Goal: Transaction & Acquisition: Download file/media

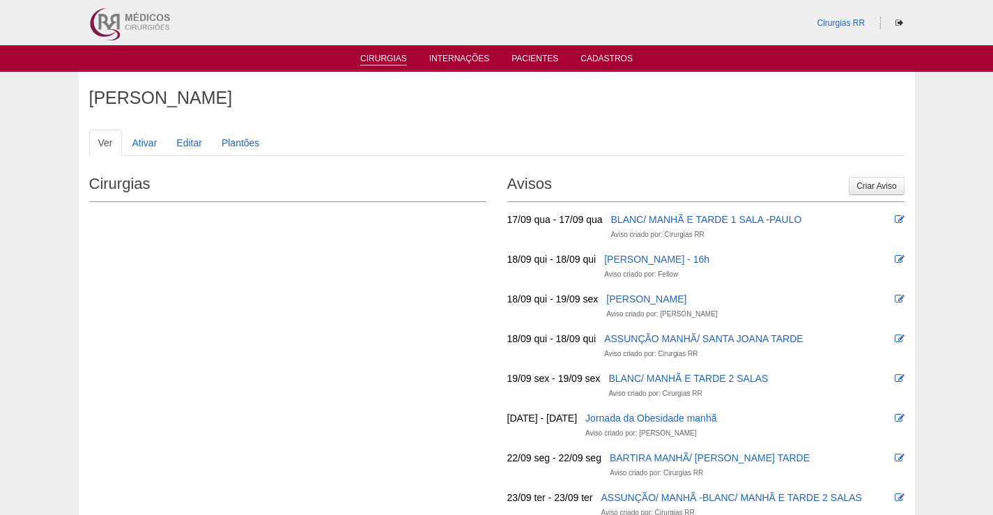
click at [380, 56] on link "Cirurgias" at bounding box center [383, 60] width 47 height 12
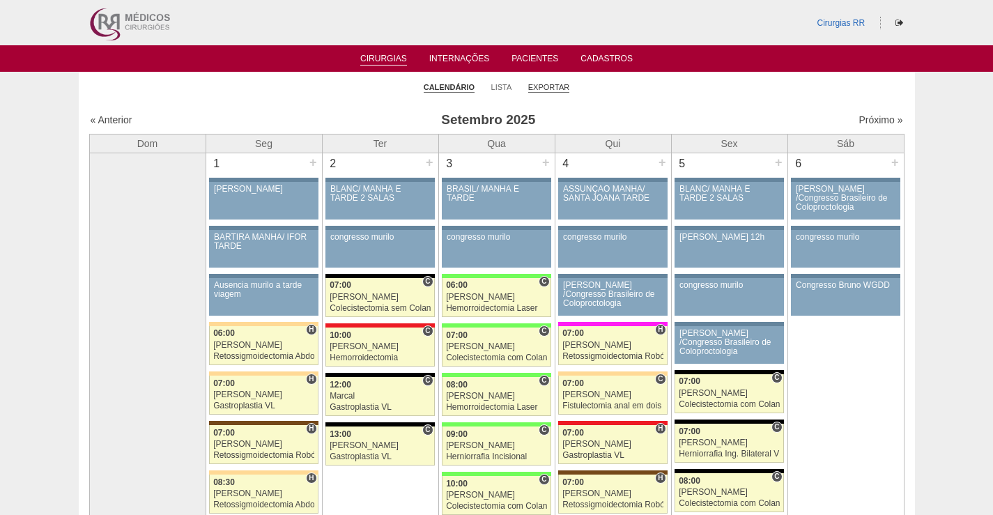
click at [550, 84] on link "Exportar" at bounding box center [549, 87] width 42 height 10
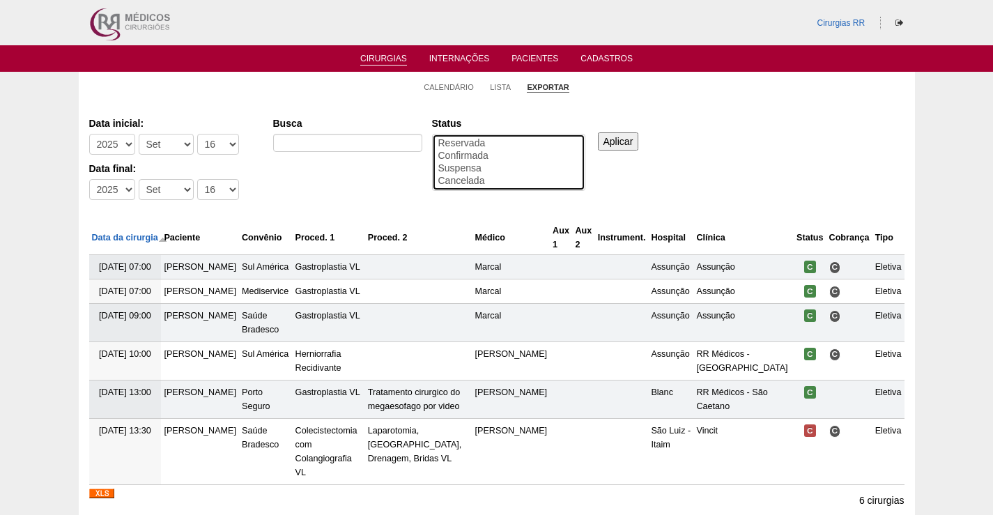
drag, startPoint x: 490, startPoint y: 155, endPoint x: 604, endPoint y: 151, distance: 113.6
select select "conf"
click at [491, 155] on option "Confirmada" at bounding box center [508, 156] width 143 height 13
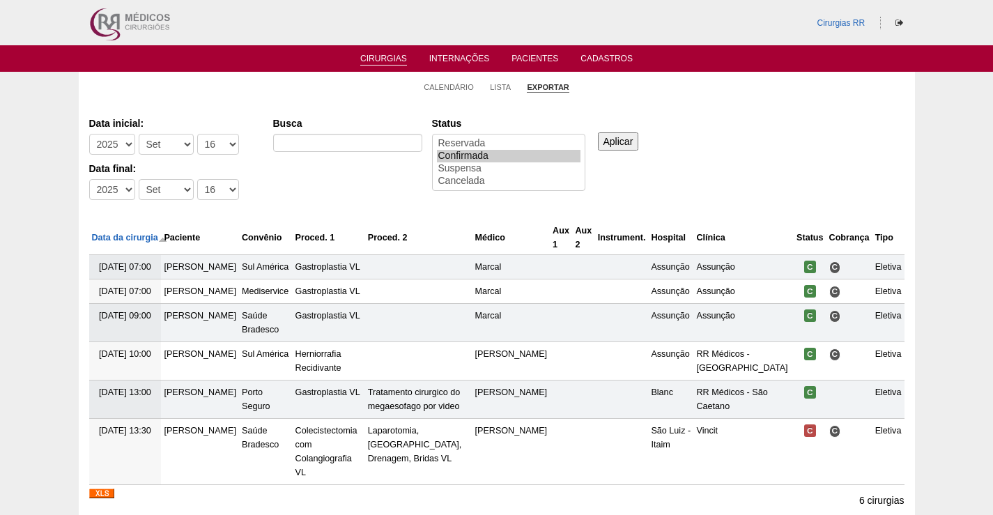
click at [615, 139] on input "Aplicar" at bounding box center [618, 141] width 41 height 18
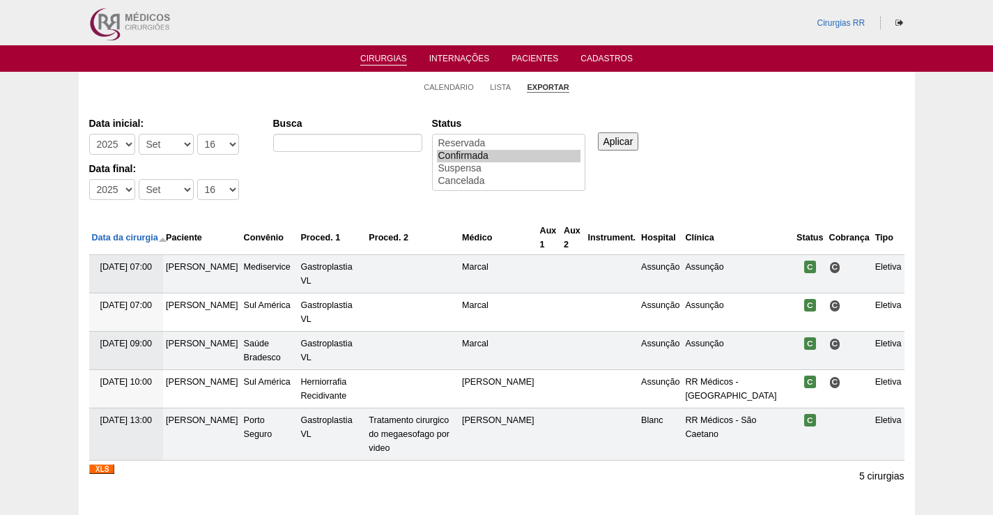
click at [102, 464] on img at bounding box center [101, 469] width 25 height 10
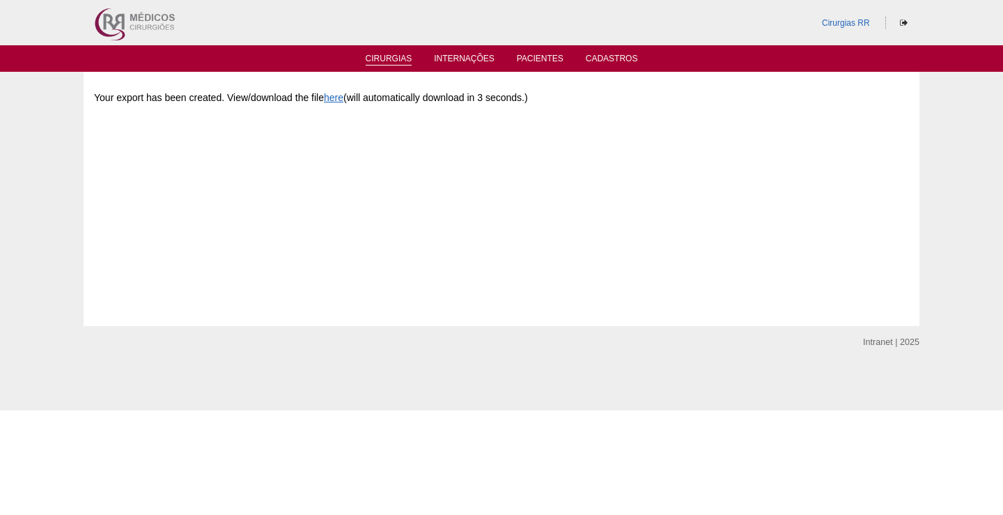
click at [403, 59] on link "Cirurgias" at bounding box center [389, 60] width 47 height 12
